Goal: Task Accomplishment & Management: Manage account settings

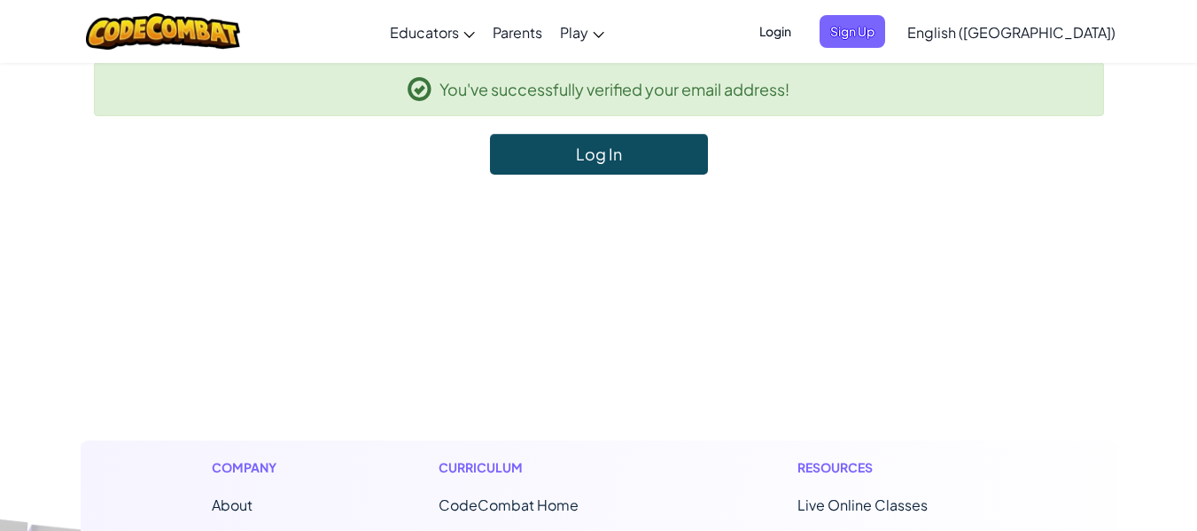
click at [575, 141] on link "Log In" at bounding box center [599, 154] width 218 height 41
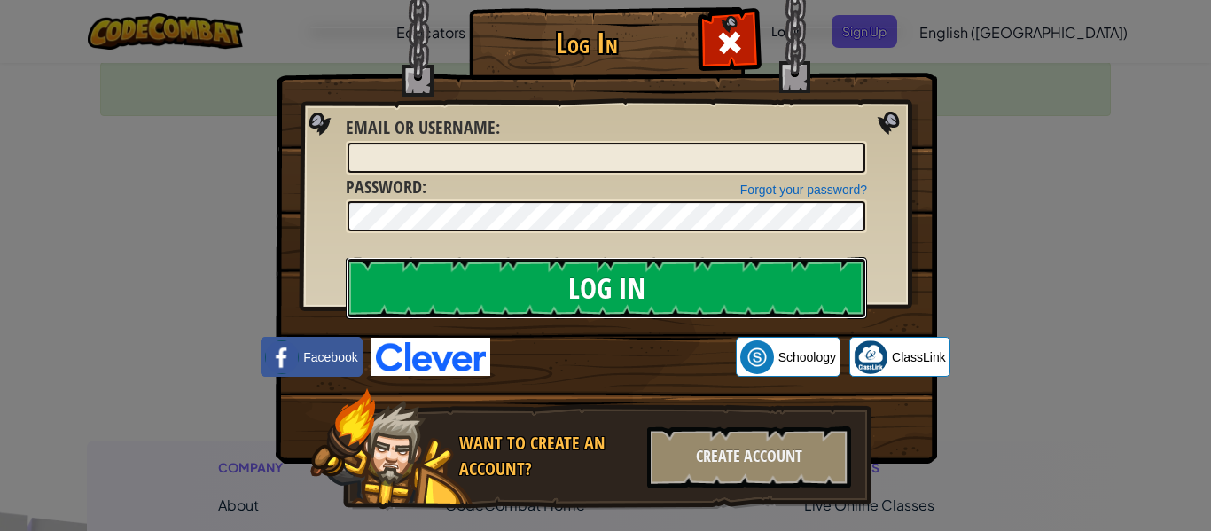
click at [515, 289] on input "Log In" at bounding box center [606, 288] width 521 height 62
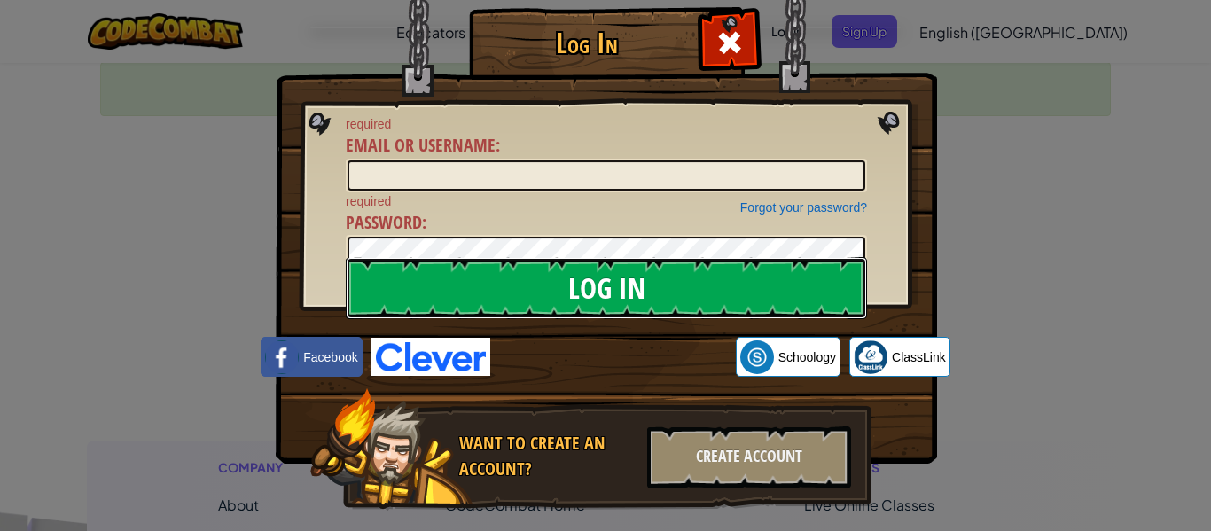
click at [515, 289] on input "Log In" at bounding box center [606, 288] width 521 height 62
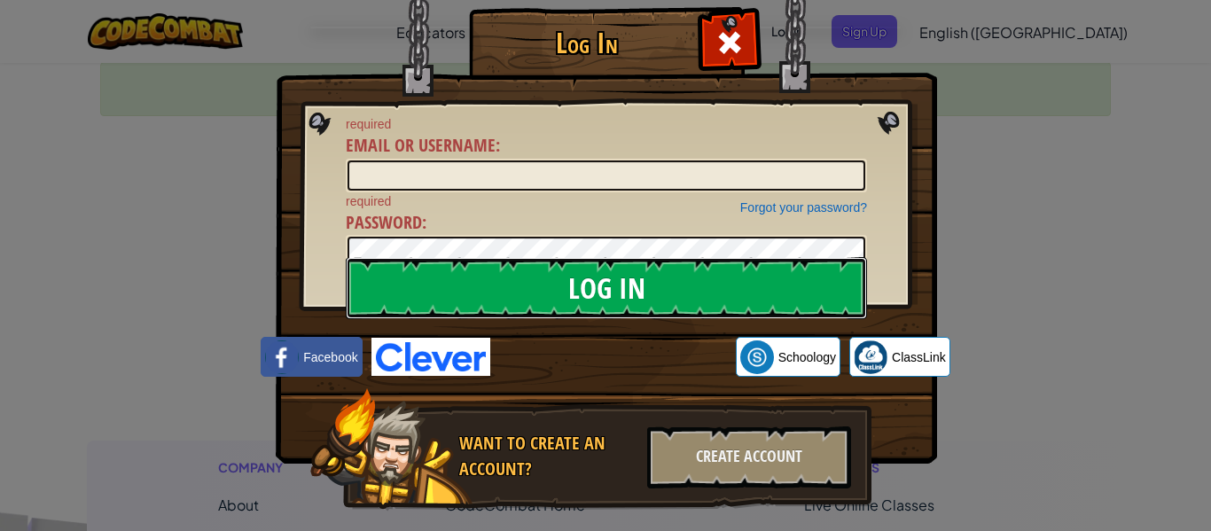
click at [515, 289] on input "Log In" at bounding box center [606, 288] width 521 height 62
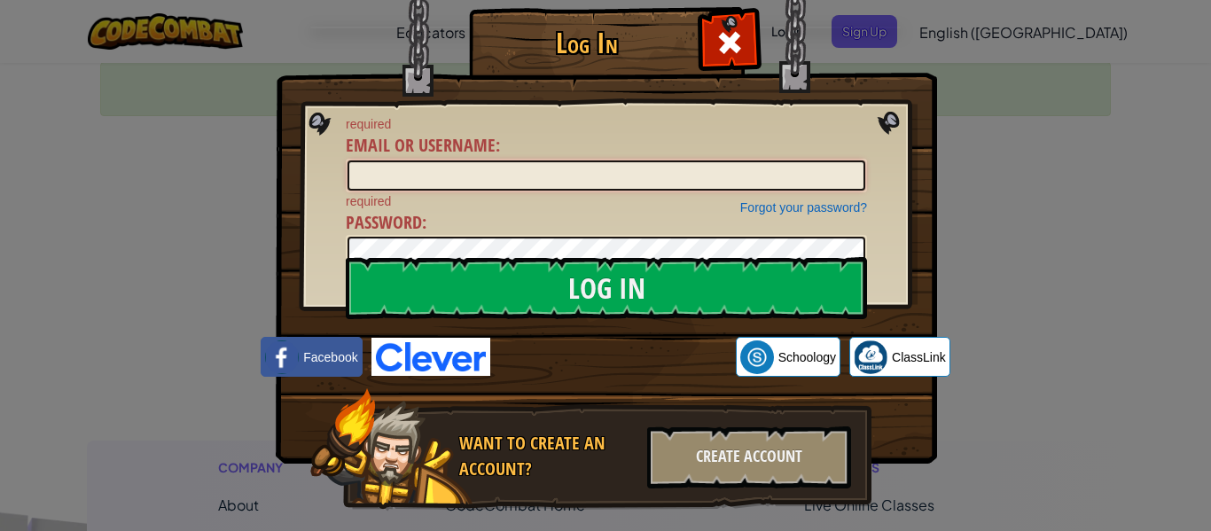
click at [454, 174] on input "Email or Username :" at bounding box center [606, 175] width 518 height 30
click at [715, 52] on span at bounding box center [729, 42] width 28 height 28
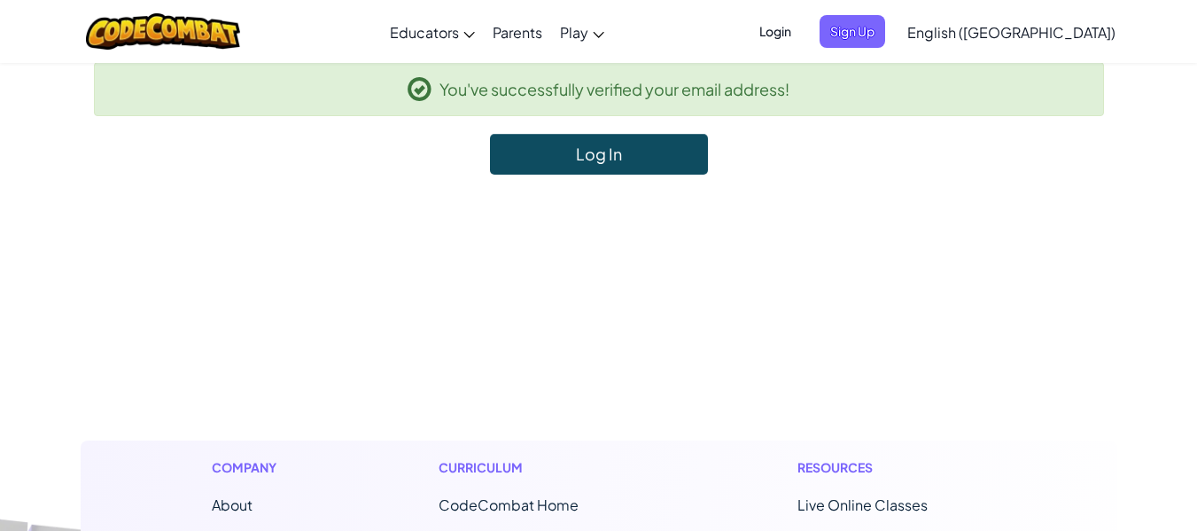
click at [802, 34] on span "Login" at bounding box center [775, 31] width 53 height 33
